Goal: Task Accomplishment & Management: Manage account settings

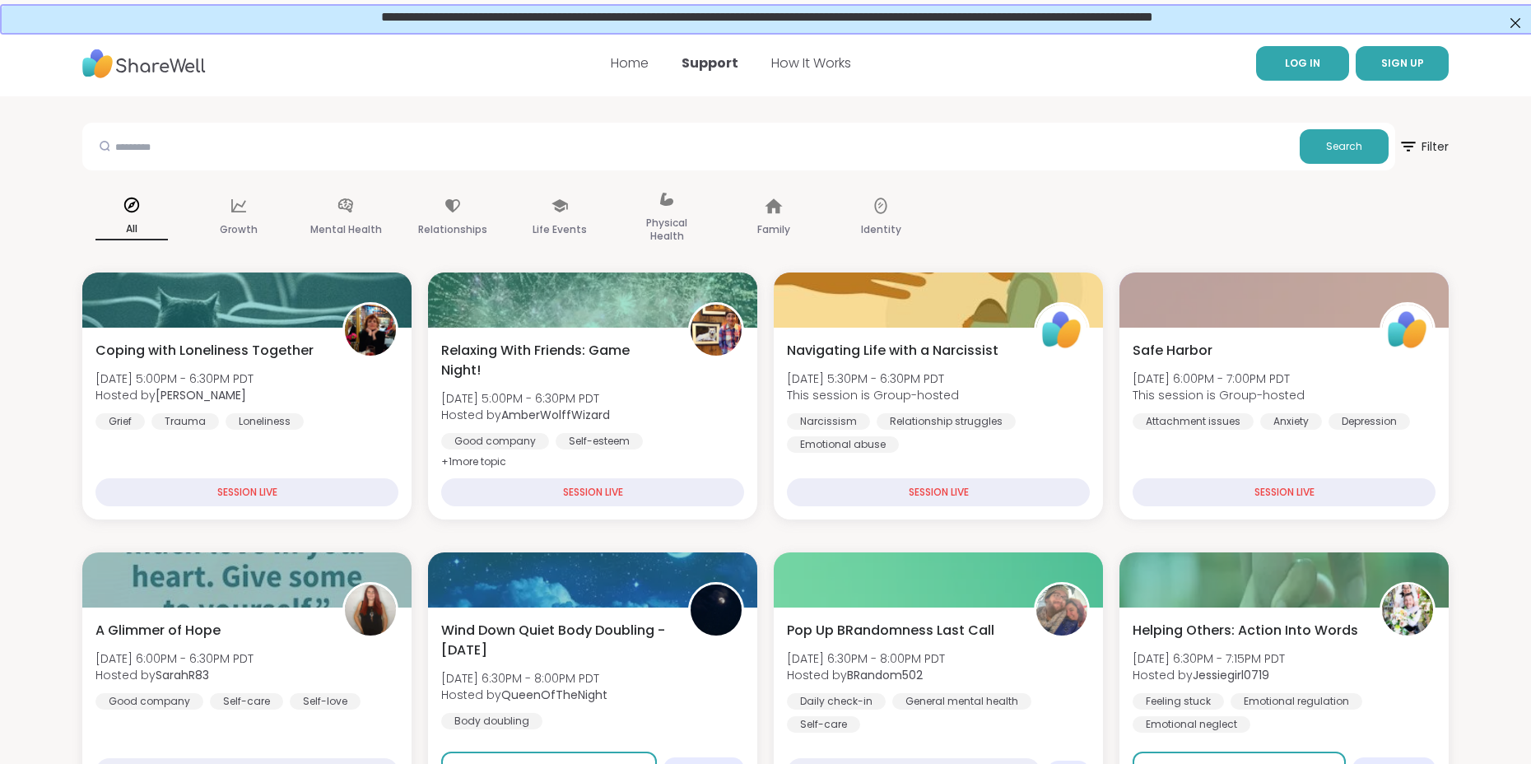
click at [1297, 54] on link "LOG IN" at bounding box center [1302, 63] width 93 height 35
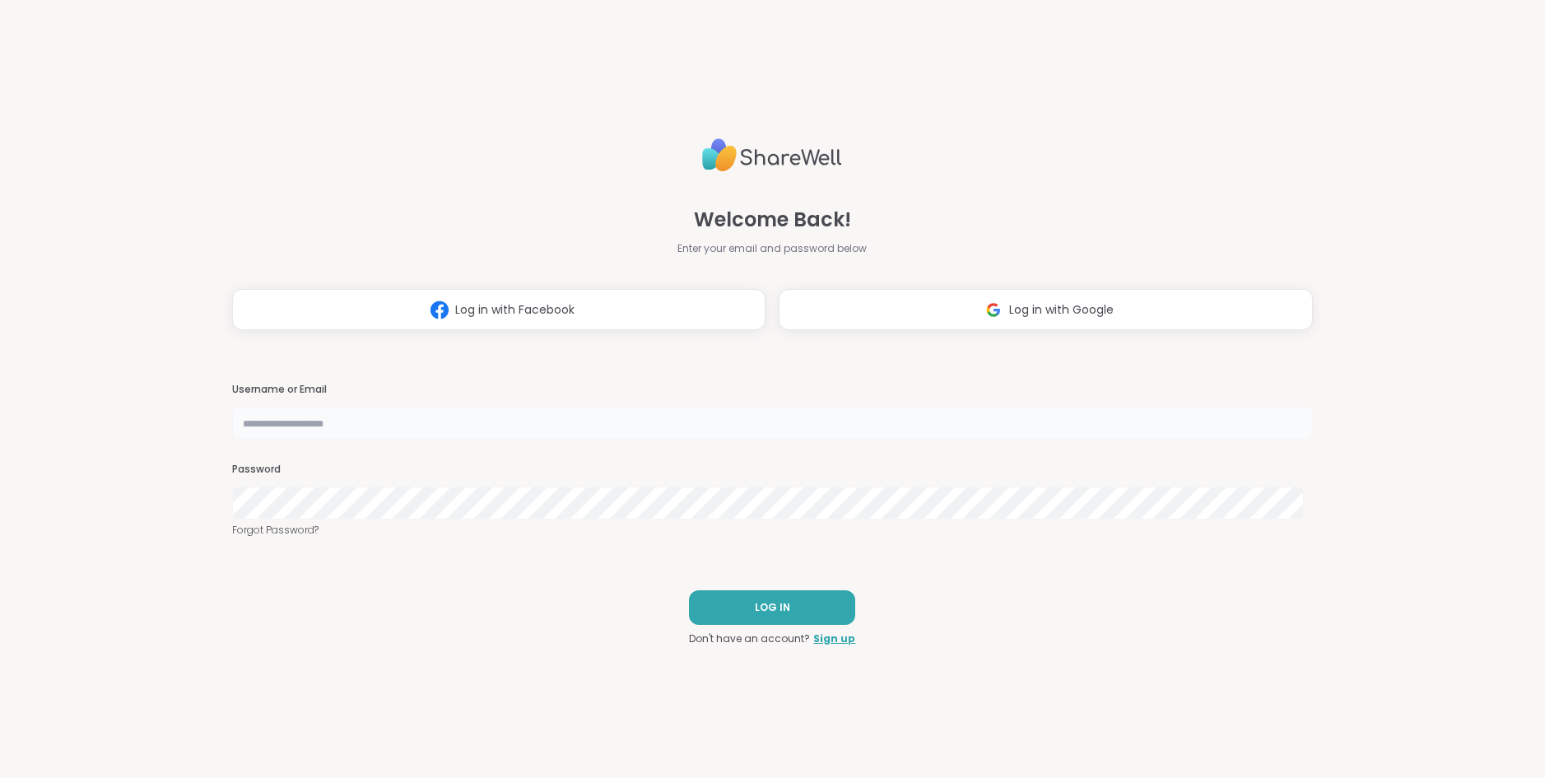
click at [286, 417] on input "text" at bounding box center [773, 423] width 1082 height 33
type input "**********"
click at [762, 602] on span "LOG IN" at bounding box center [772, 607] width 35 height 15
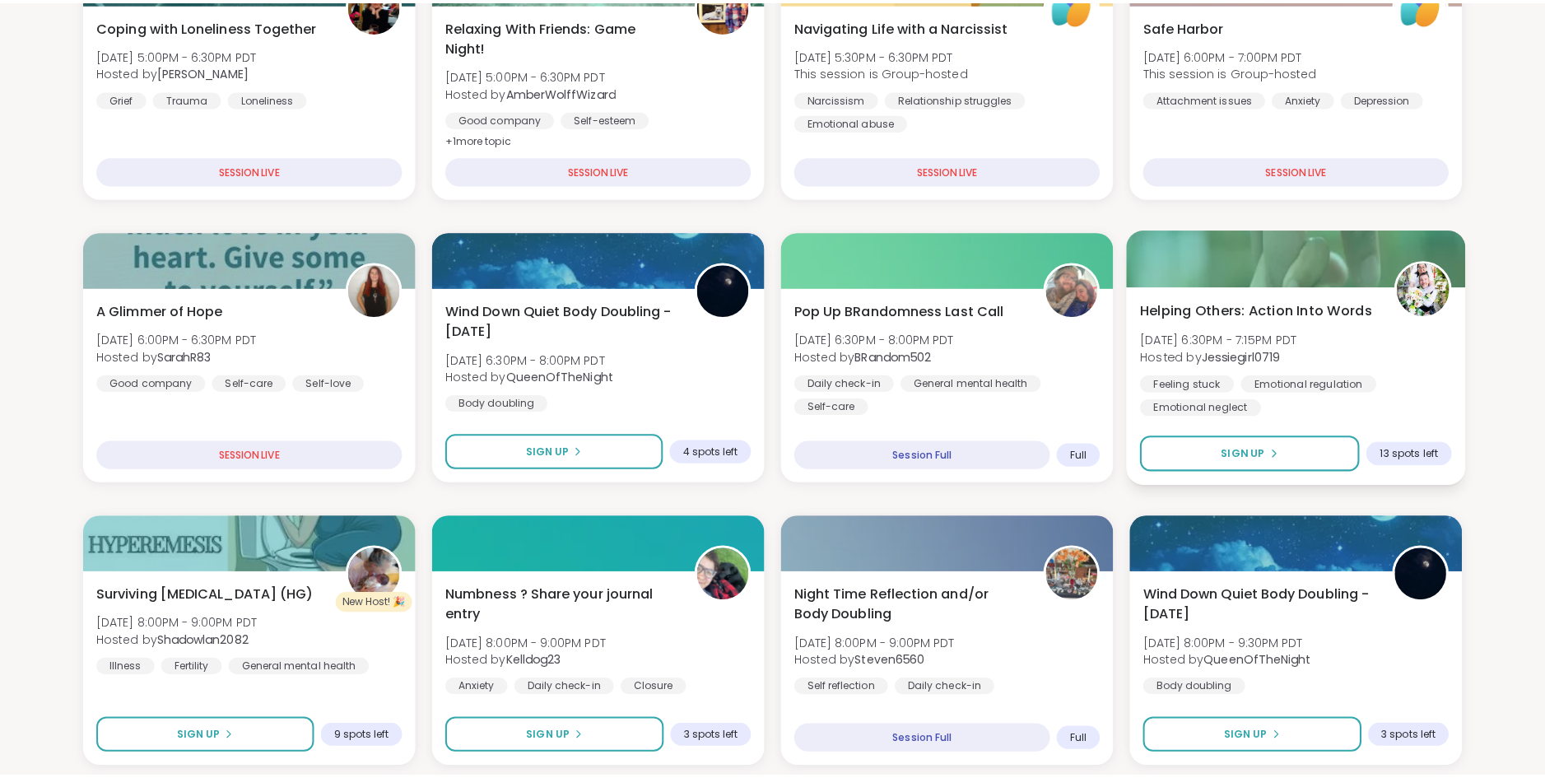
scroll to position [247, 0]
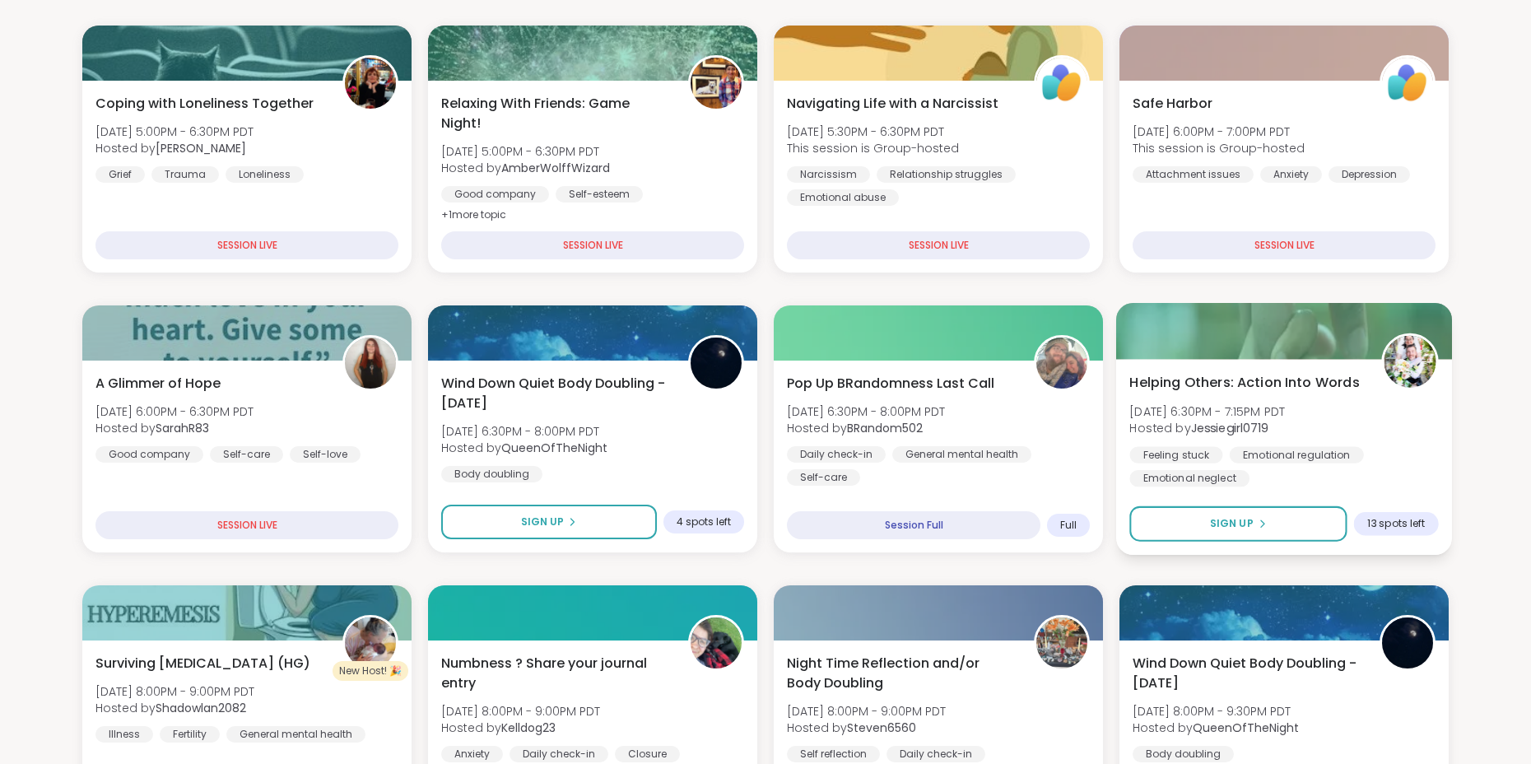
click at [1230, 453] on div "Emotional regulation" at bounding box center [1297, 454] width 134 height 16
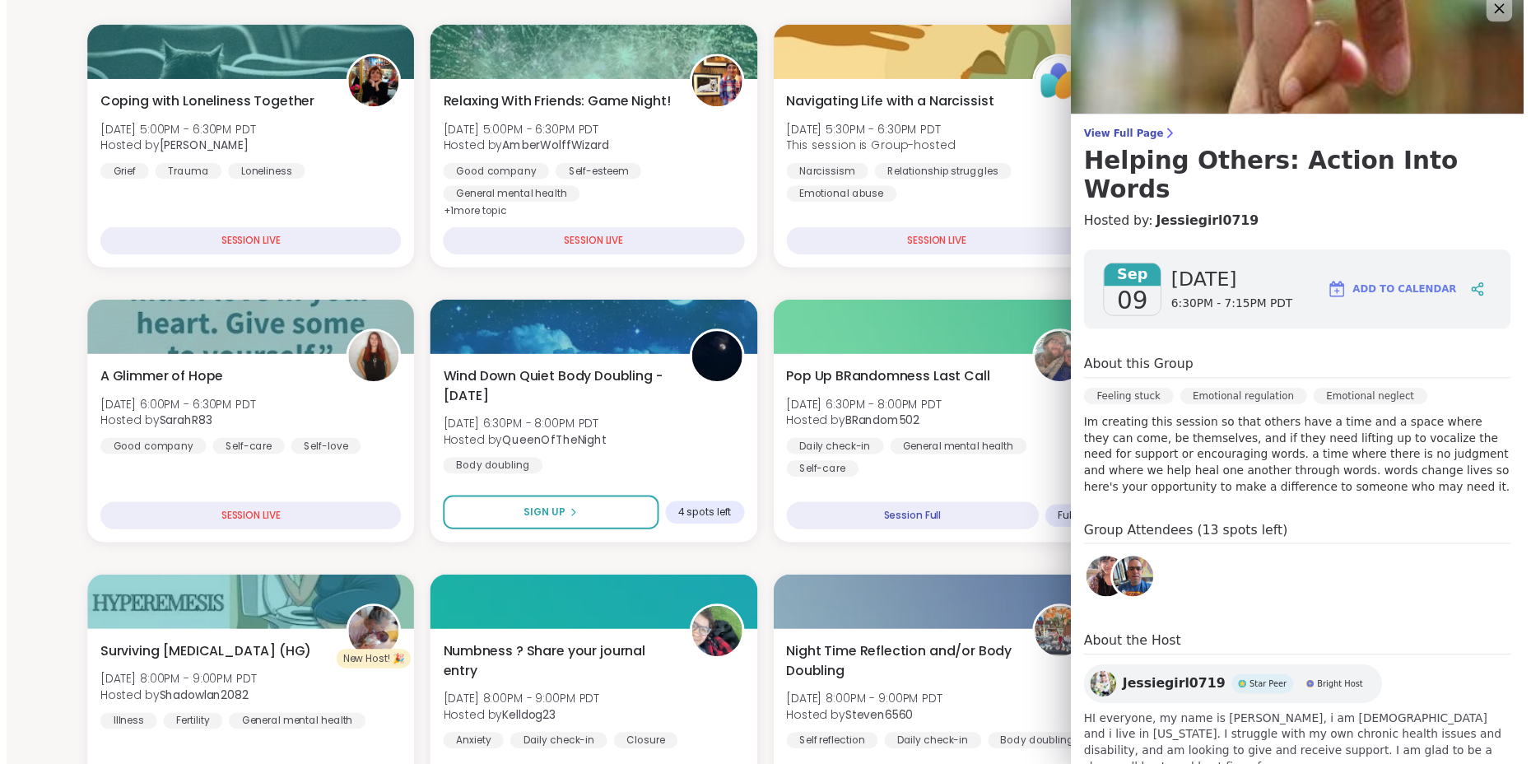
scroll to position [20, 0]
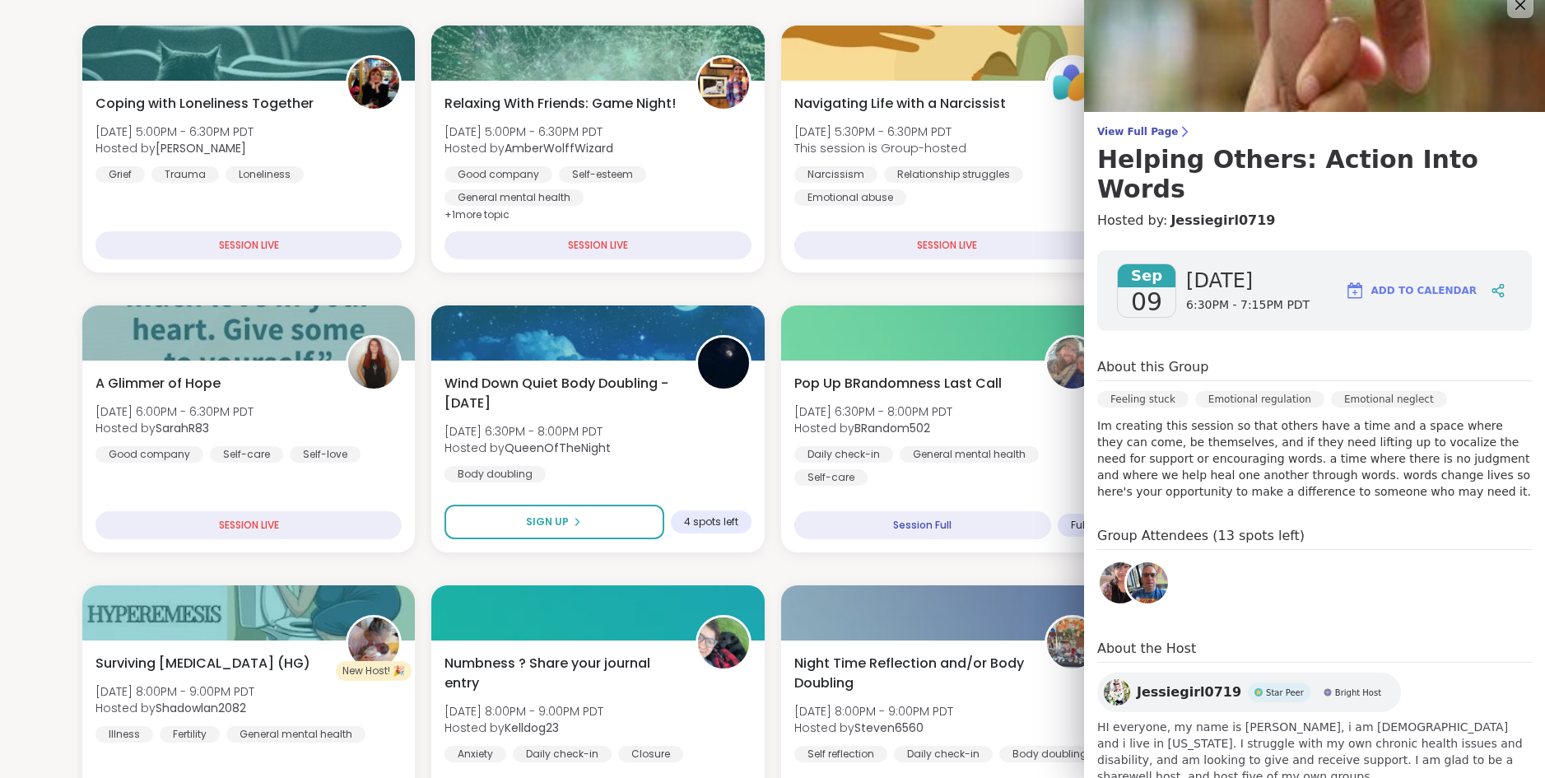
click at [1409, 58] on img at bounding box center [1314, 46] width 461 height 132
click at [1409, 271] on button "Add to Calendar" at bounding box center [1411, 291] width 147 height 40
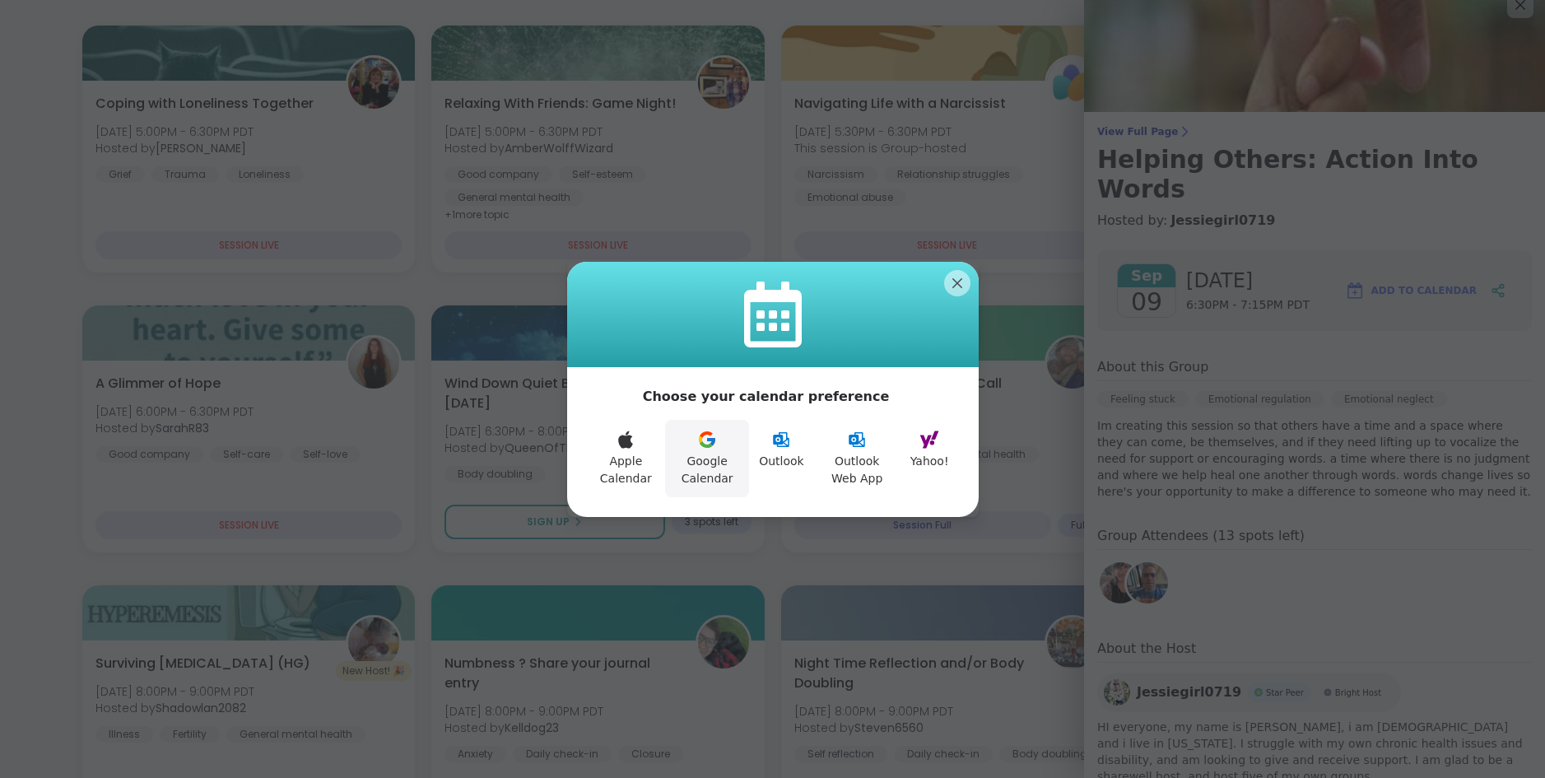
click at [720, 452] on button "Google Calendar" at bounding box center [707, 458] width 84 height 77
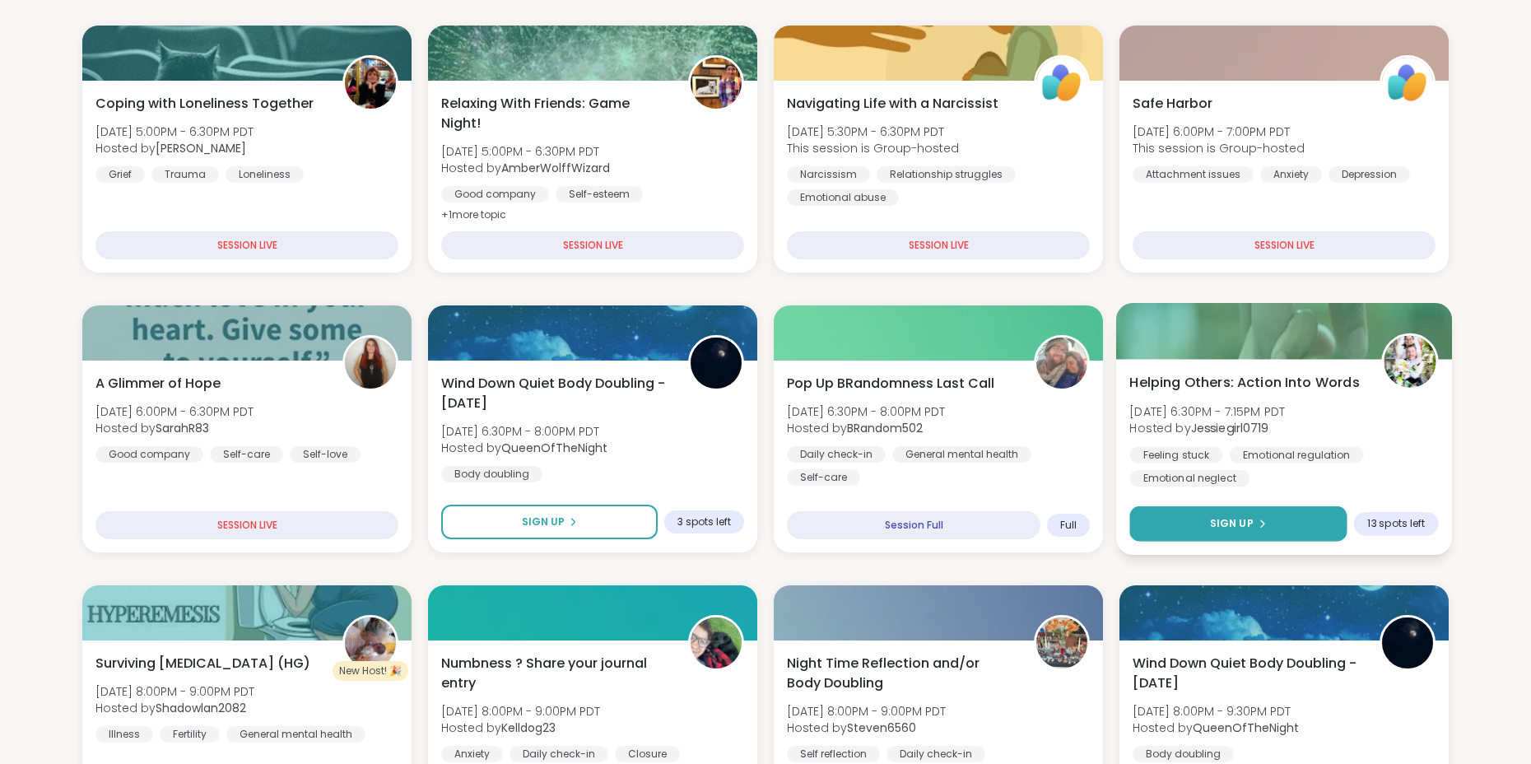
click at [1292, 519] on button "Sign Up" at bounding box center [1237, 523] width 217 height 35
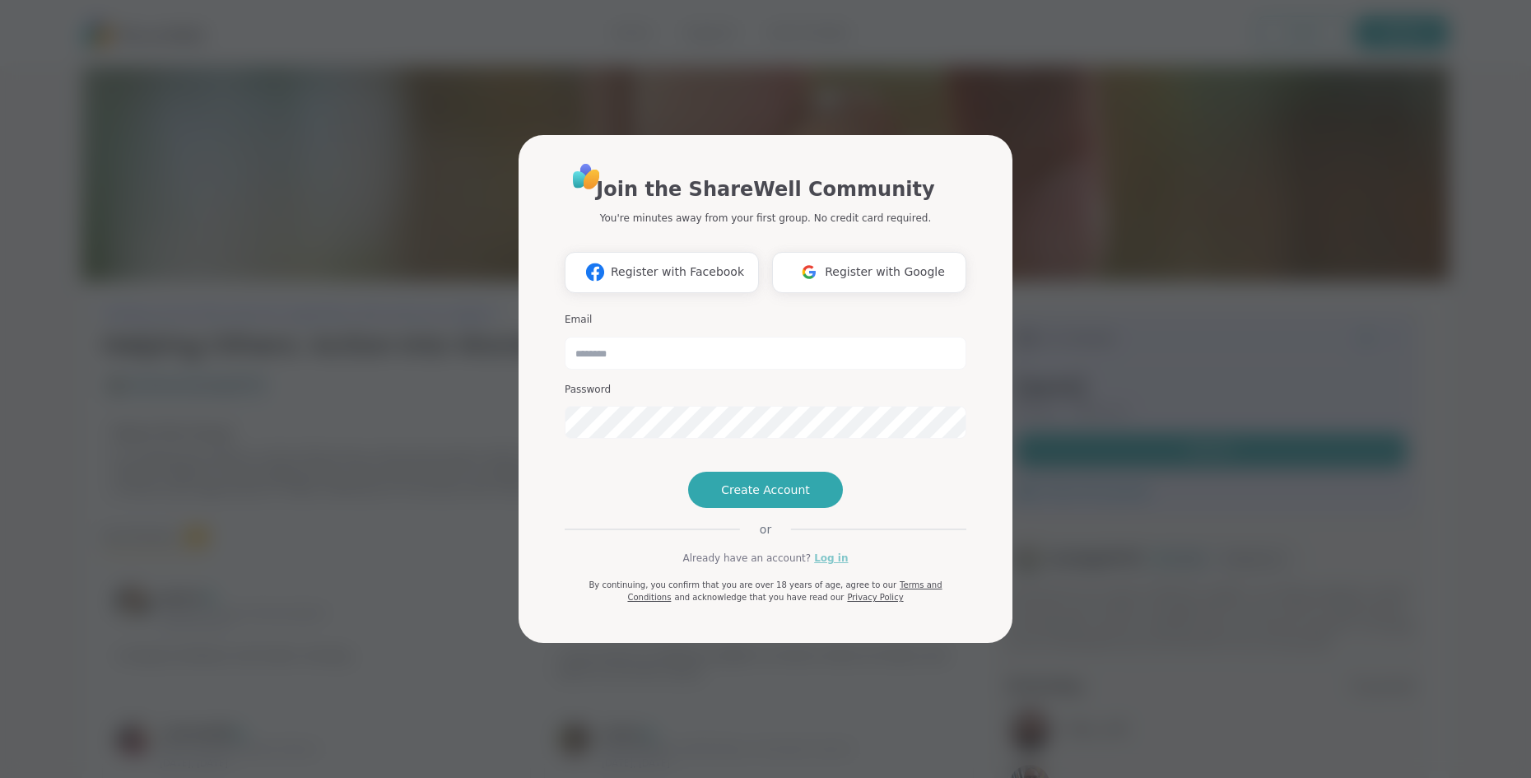
click at [827, 566] on link "Log in" at bounding box center [831, 558] width 34 height 15
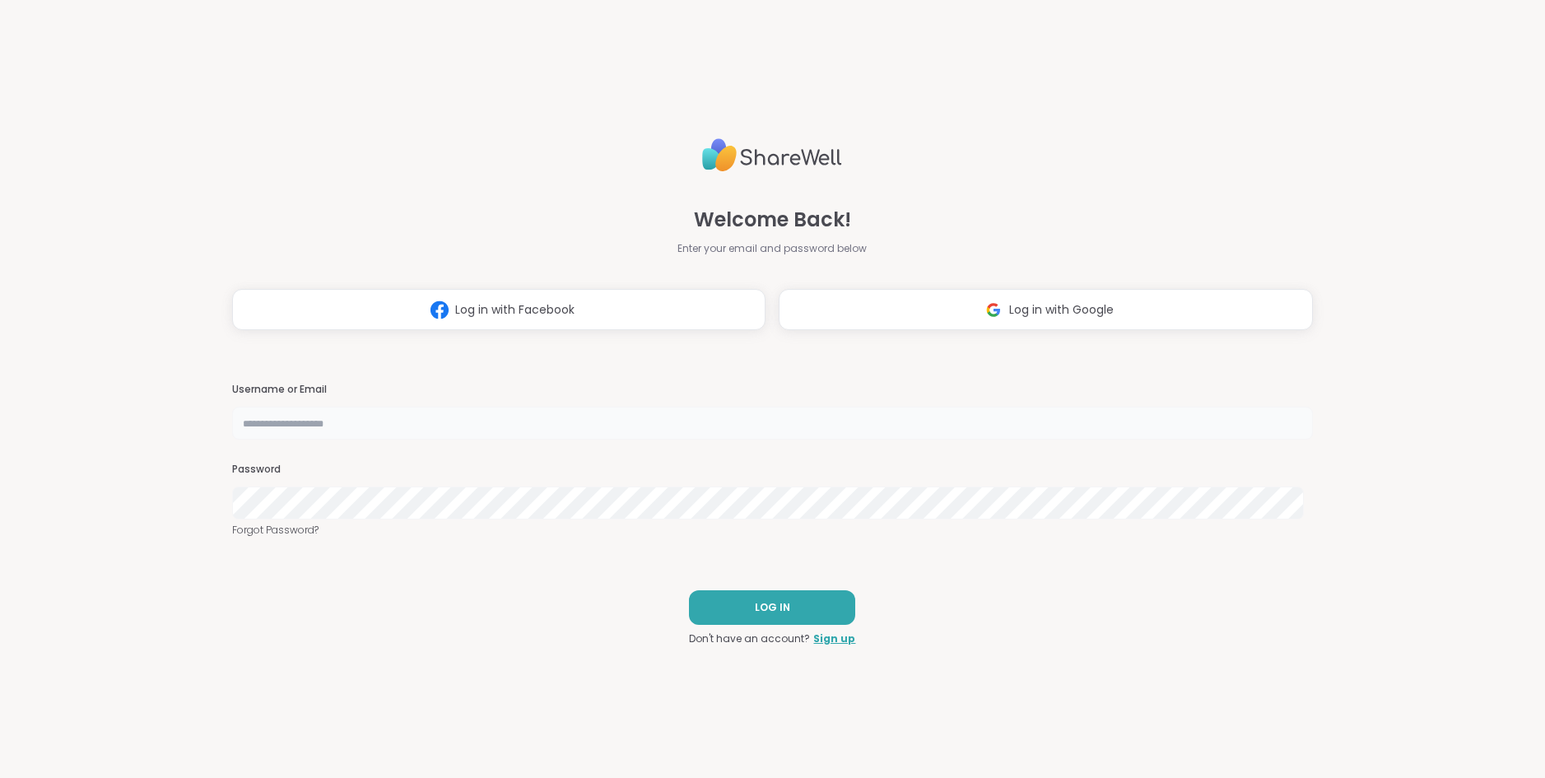
click at [497, 416] on input "text" at bounding box center [773, 423] width 1082 height 33
type input "**********"
click at [757, 608] on span "LOG IN" at bounding box center [772, 607] width 35 height 15
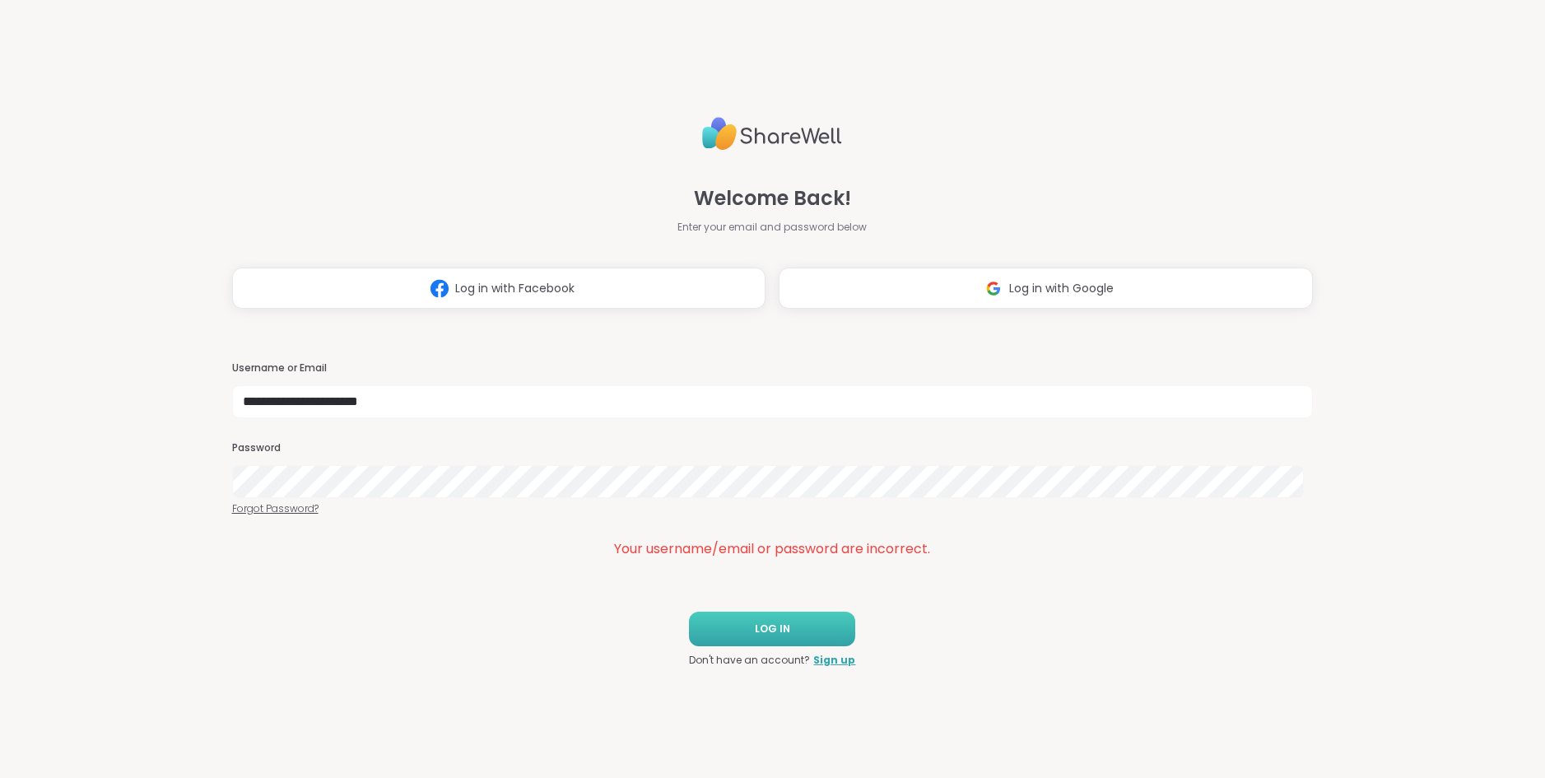
click at [270, 506] on link "Forgot Password?" at bounding box center [773, 508] width 1082 height 15
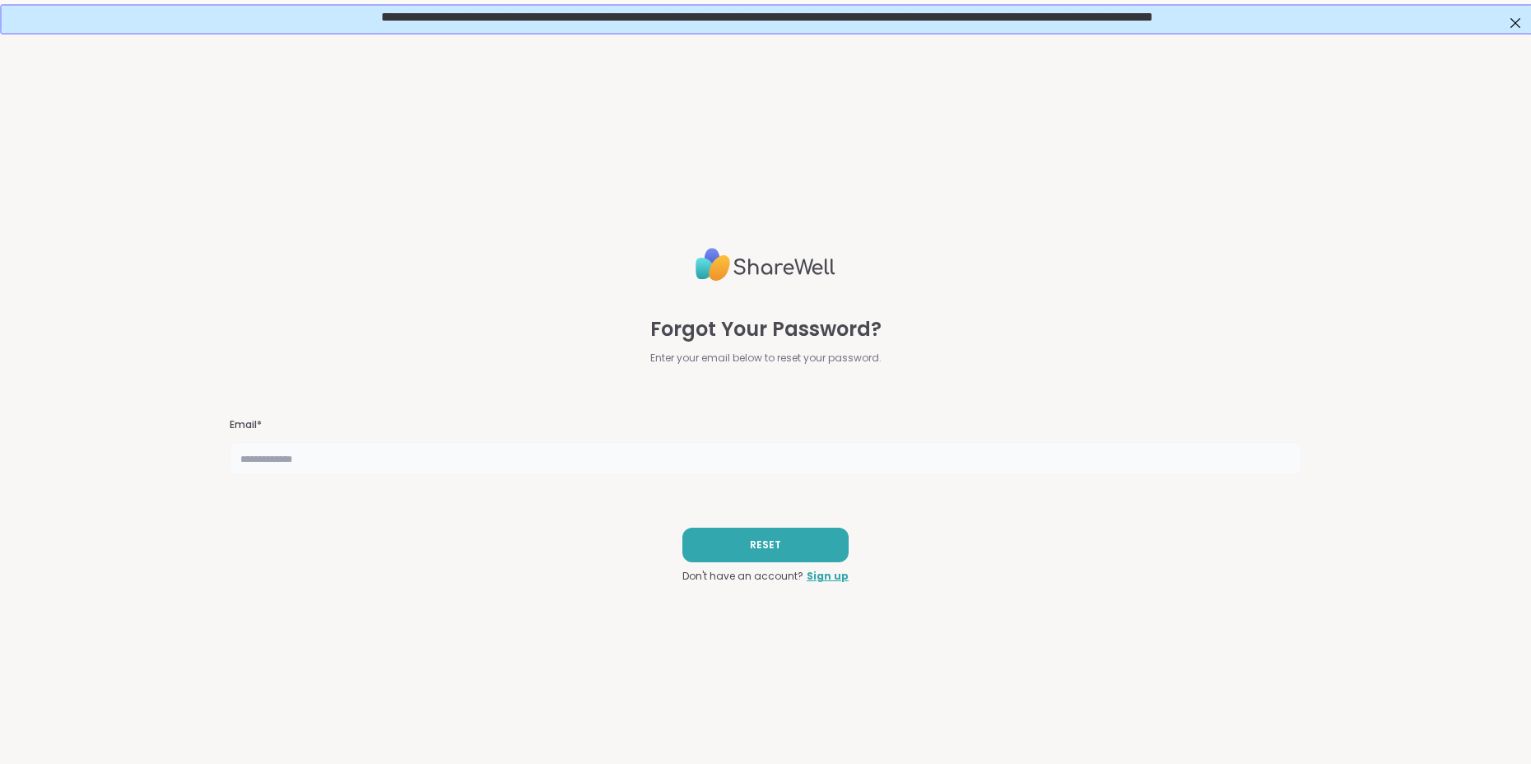
click at [310, 460] on input "text" at bounding box center [766, 458] width 1072 height 33
type input "**********"
click at [759, 548] on span "RESET" at bounding box center [765, 545] width 31 height 15
